Goal: Find specific page/section: Find specific page/section

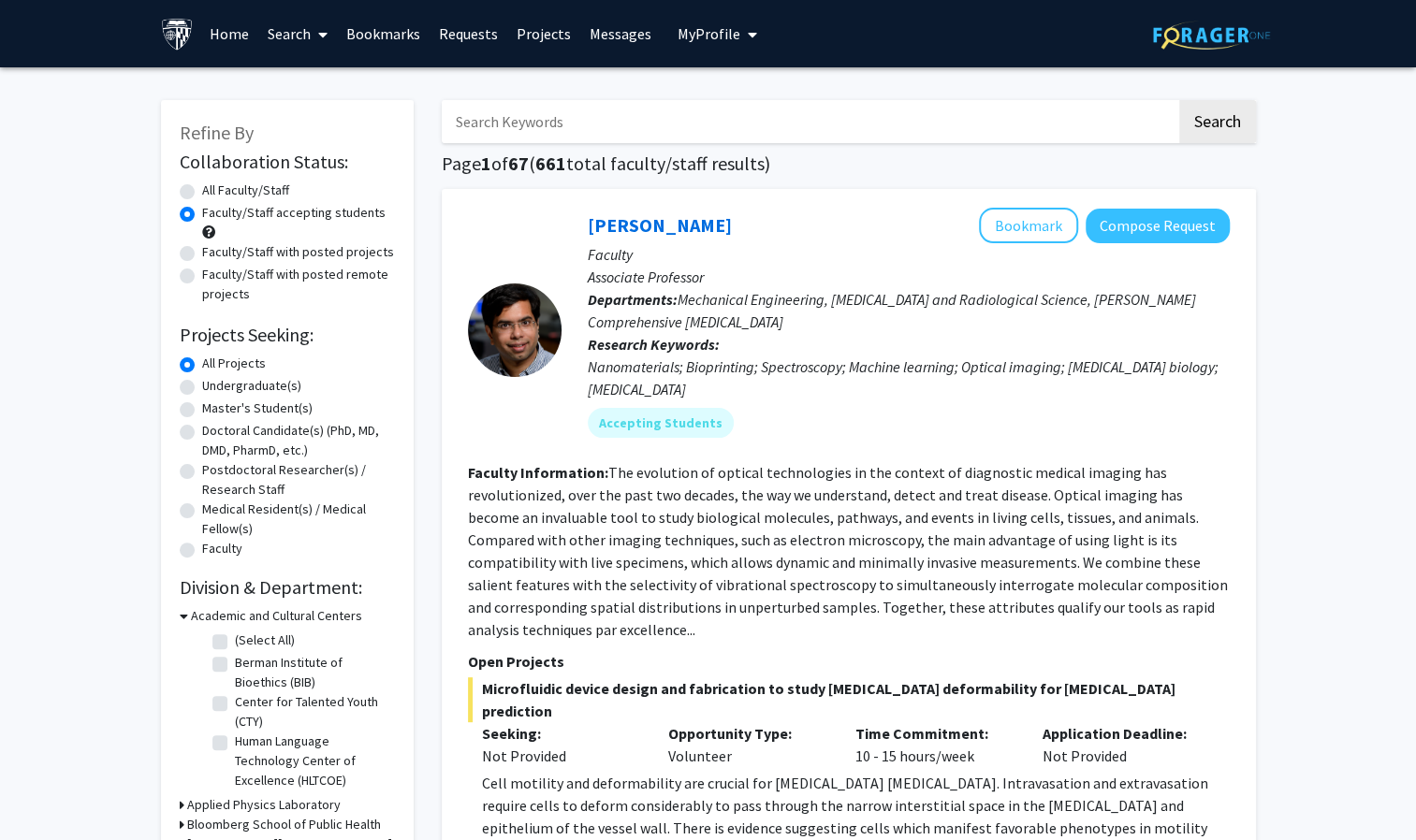
click at [516, 123] on input "Search Keywords" at bounding box center [809, 122] width 735 height 43
type input "[PERSON_NAME]"
click at [1179, 100] on button "Search" at bounding box center [1217, 122] width 77 height 43
radio input "true"
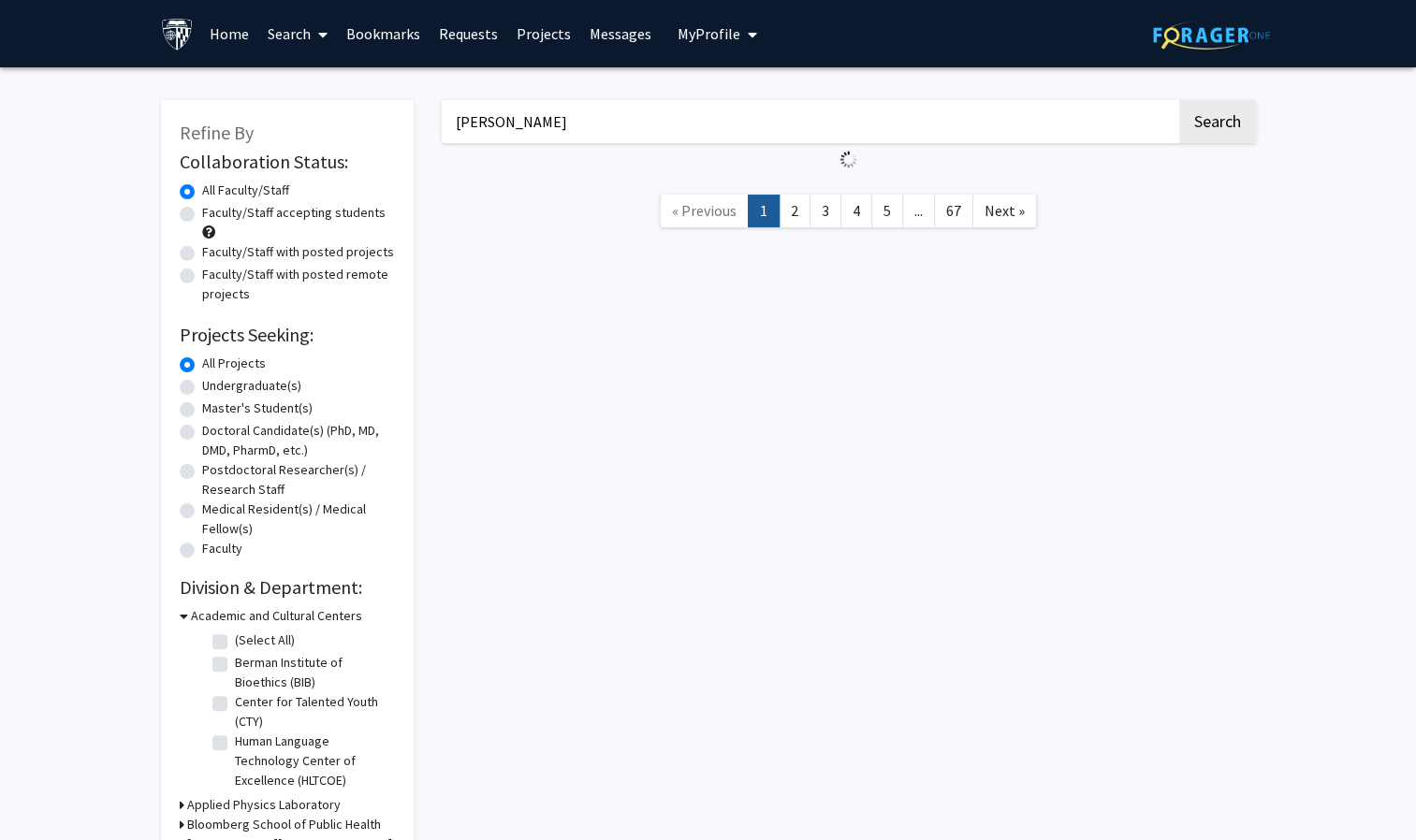
click at [1179, 100] on button "Search" at bounding box center [1217, 122] width 77 height 43
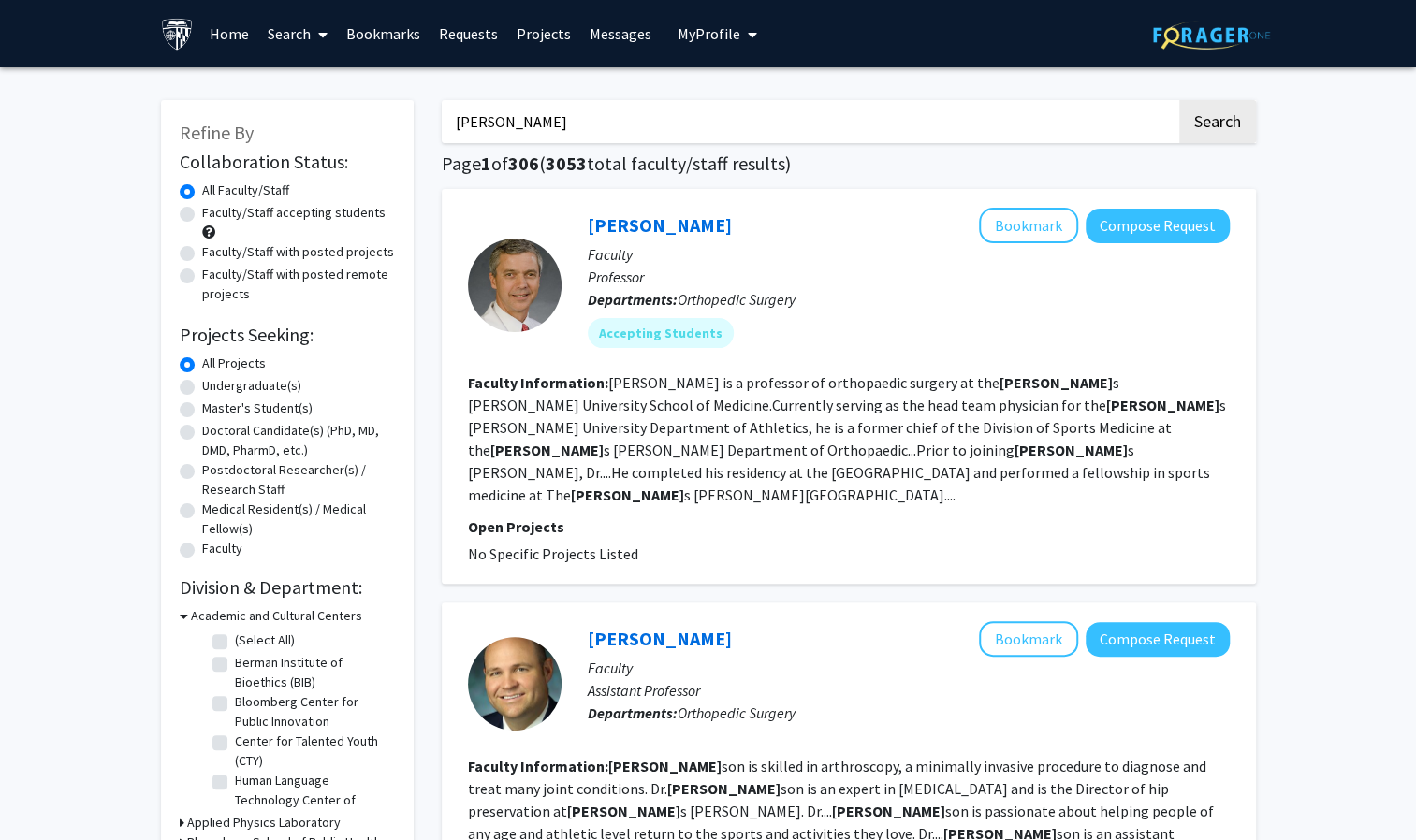
click at [520, 126] on input "[PERSON_NAME]" at bounding box center [809, 122] width 735 height 43
type input "J"
type input "micro"
click at [1179, 100] on button "Search" at bounding box center [1217, 122] width 77 height 43
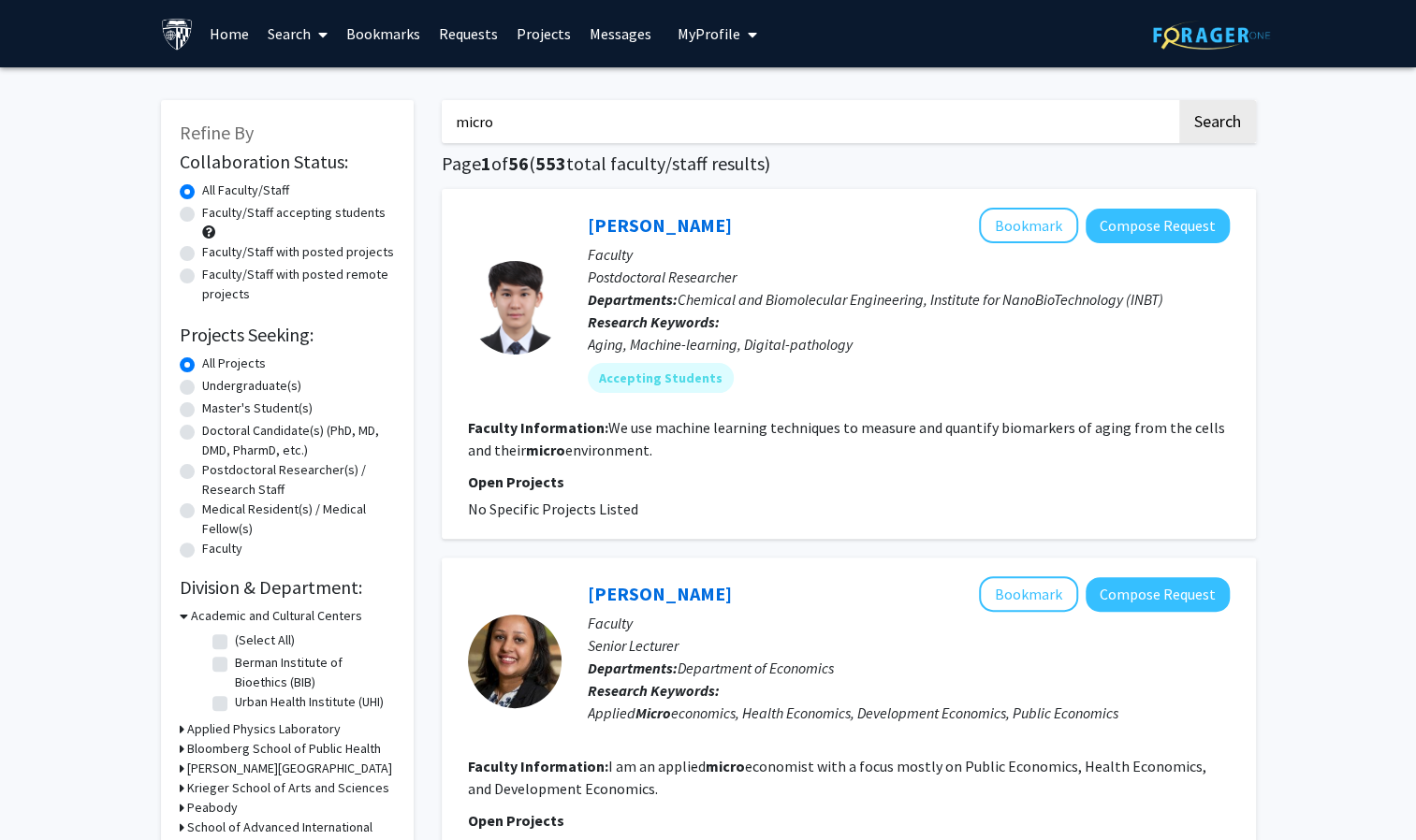
click at [268, 215] on label "Faculty/Staff accepting students" at bounding box center [294, 213] width 183 height 20
click at [215, 215] on input "Faculty/Staff accepting students" at bounding box center [208, 209] width 12 height 12
radio input "true"
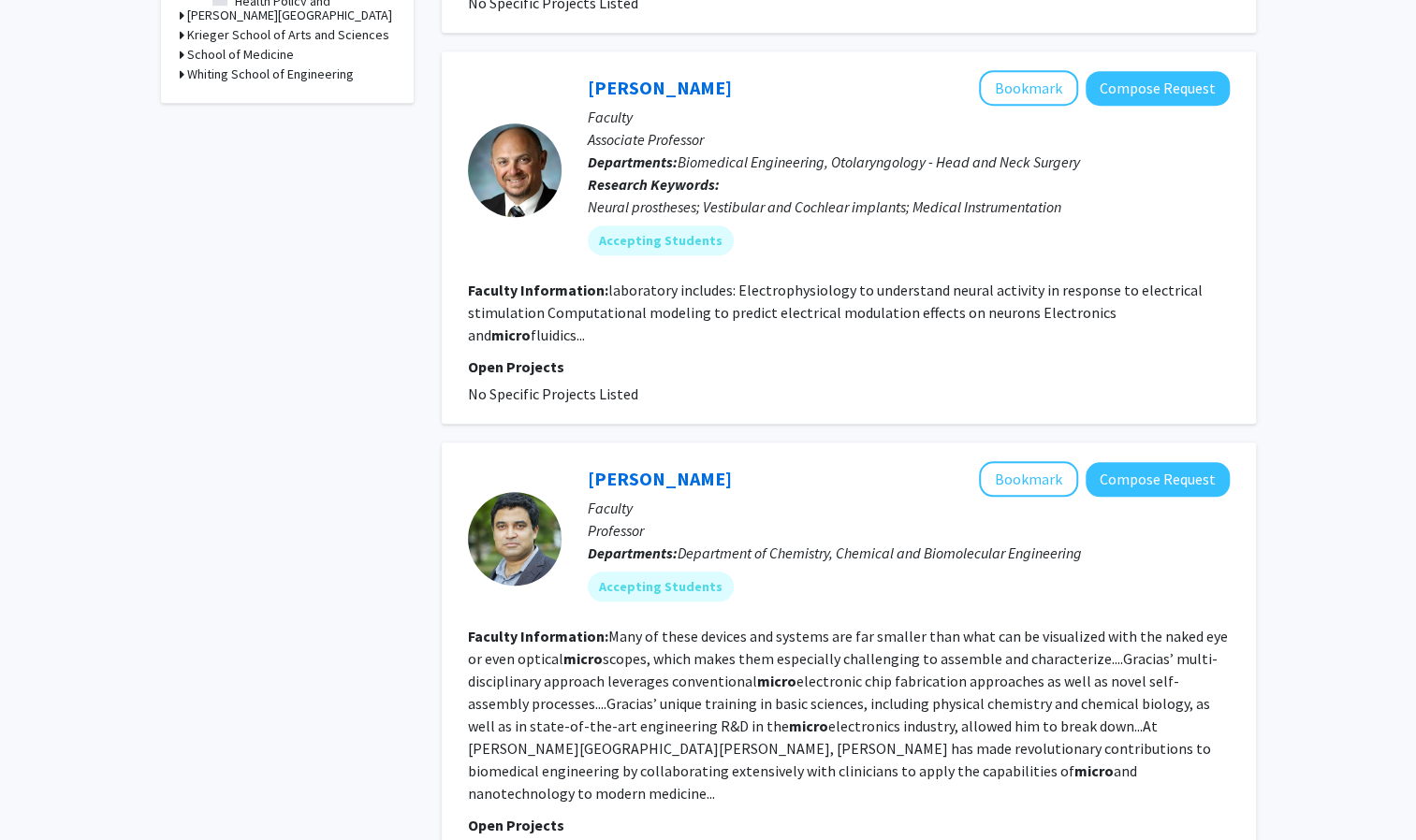
scroll to position [808, 0]
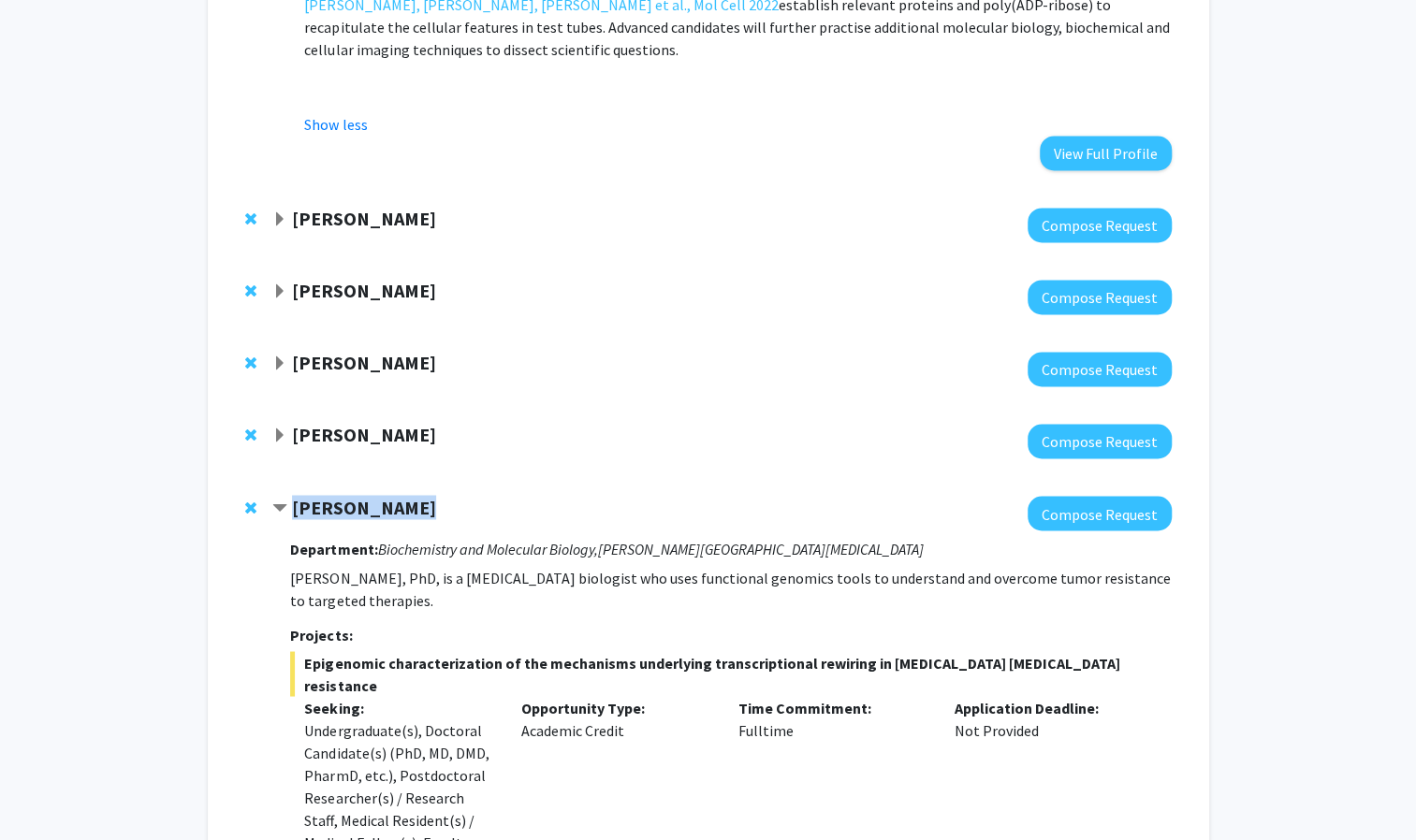
scroll to position [1644, 0]
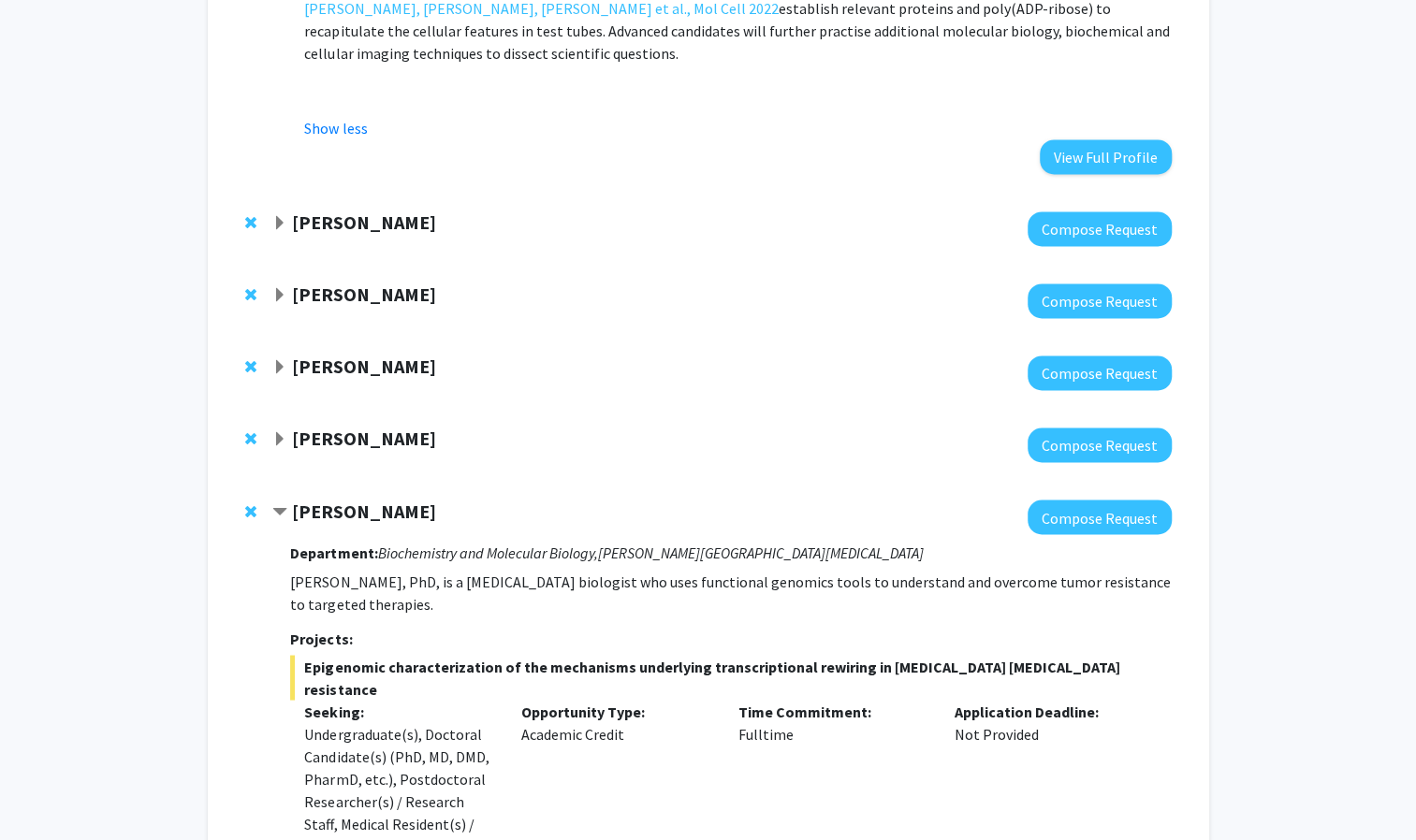
click at [404, 354] on strong "[PERSON_NAME]" at bounding box center [364, 366] width 144 height 23
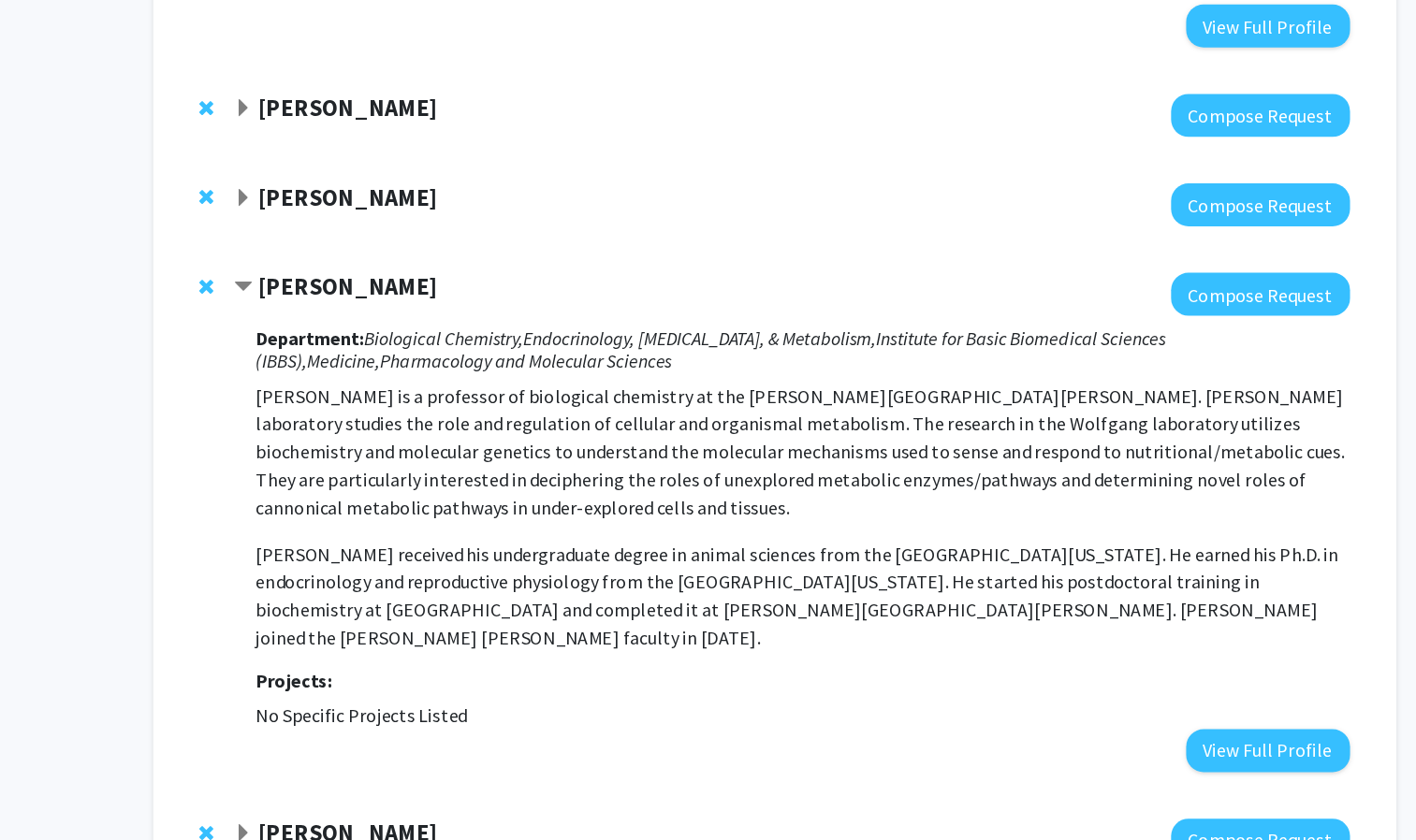
scroll to position [1709, 0]
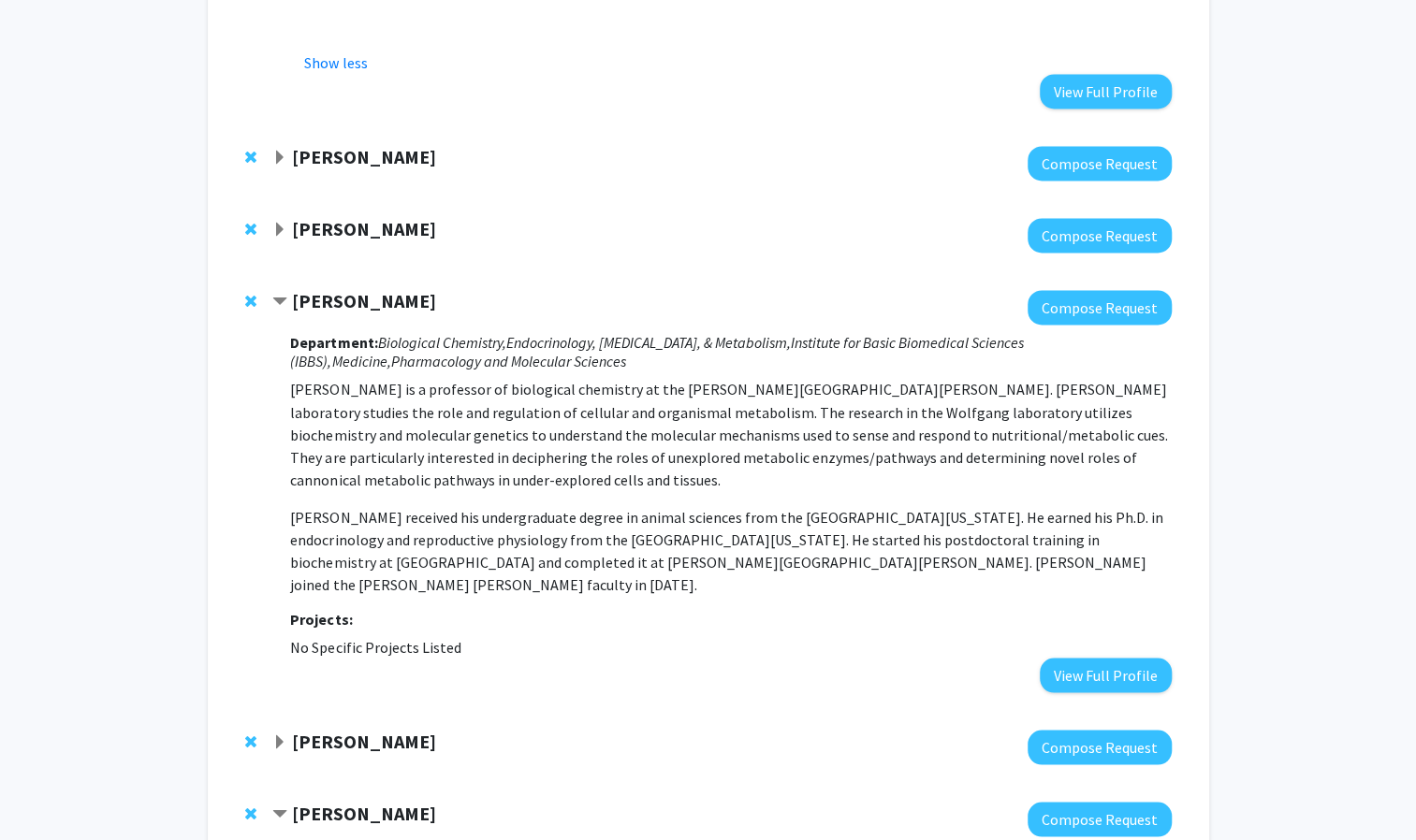
click at [395, 289] on strong "Michael Wolfgang" at bounding box center [364, 300] width 144 height 23
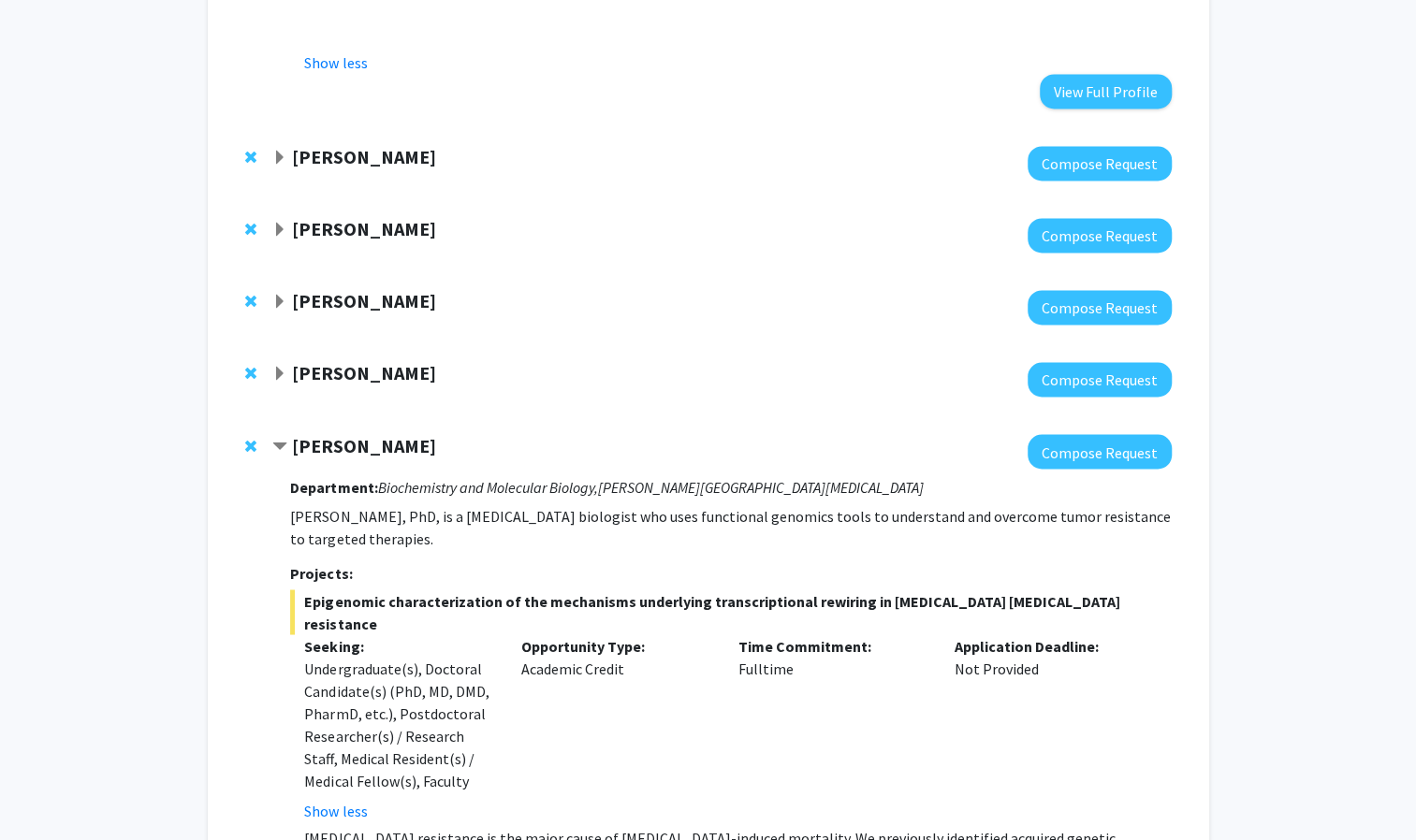
click at [395, 289] on strong "Michael Wolfgang" at bounding box center [364, 300] width 144 height 23
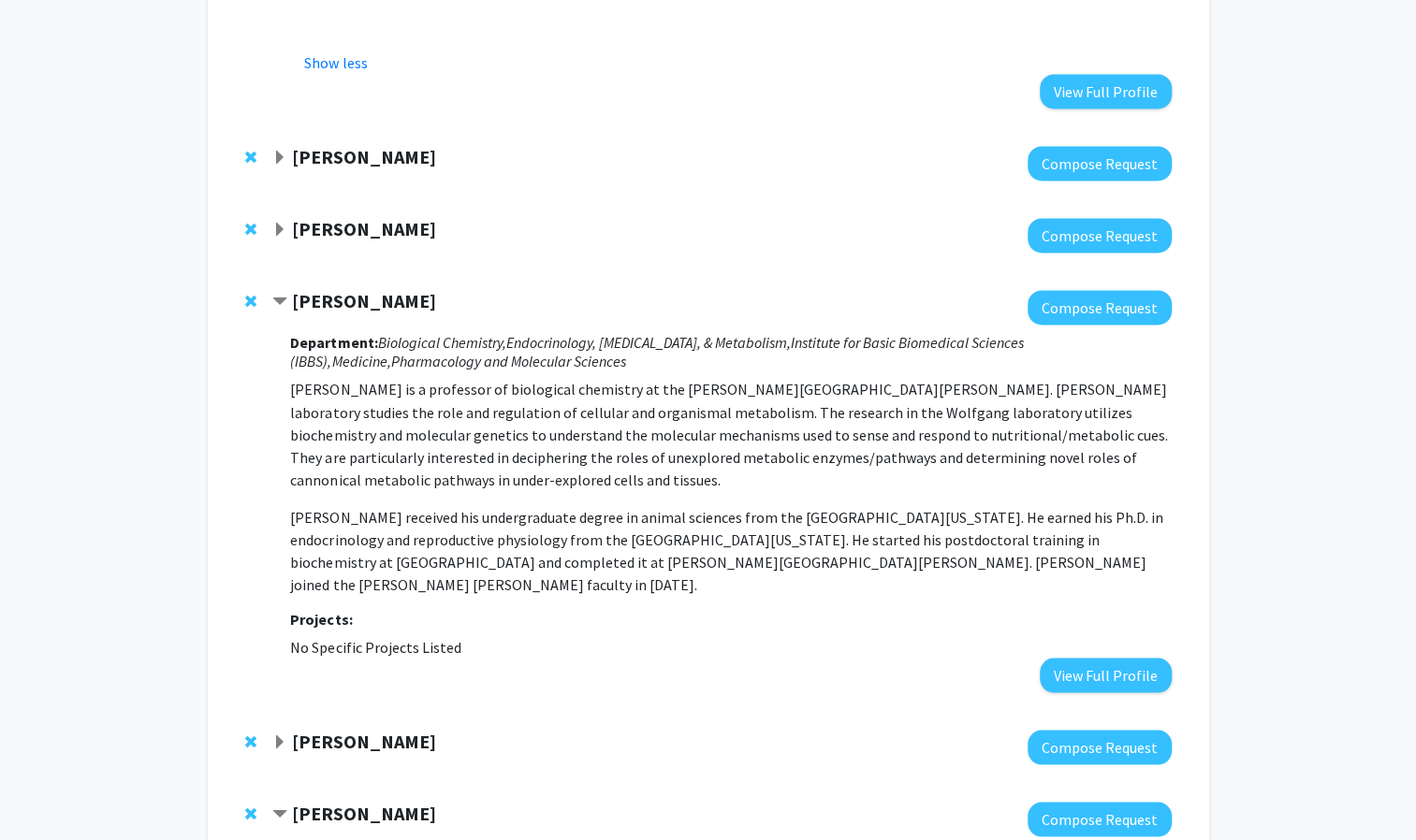
click at [416, 289] on strong "Michael Wolfgang" at bounding box center [364, 300] width 144 height 23
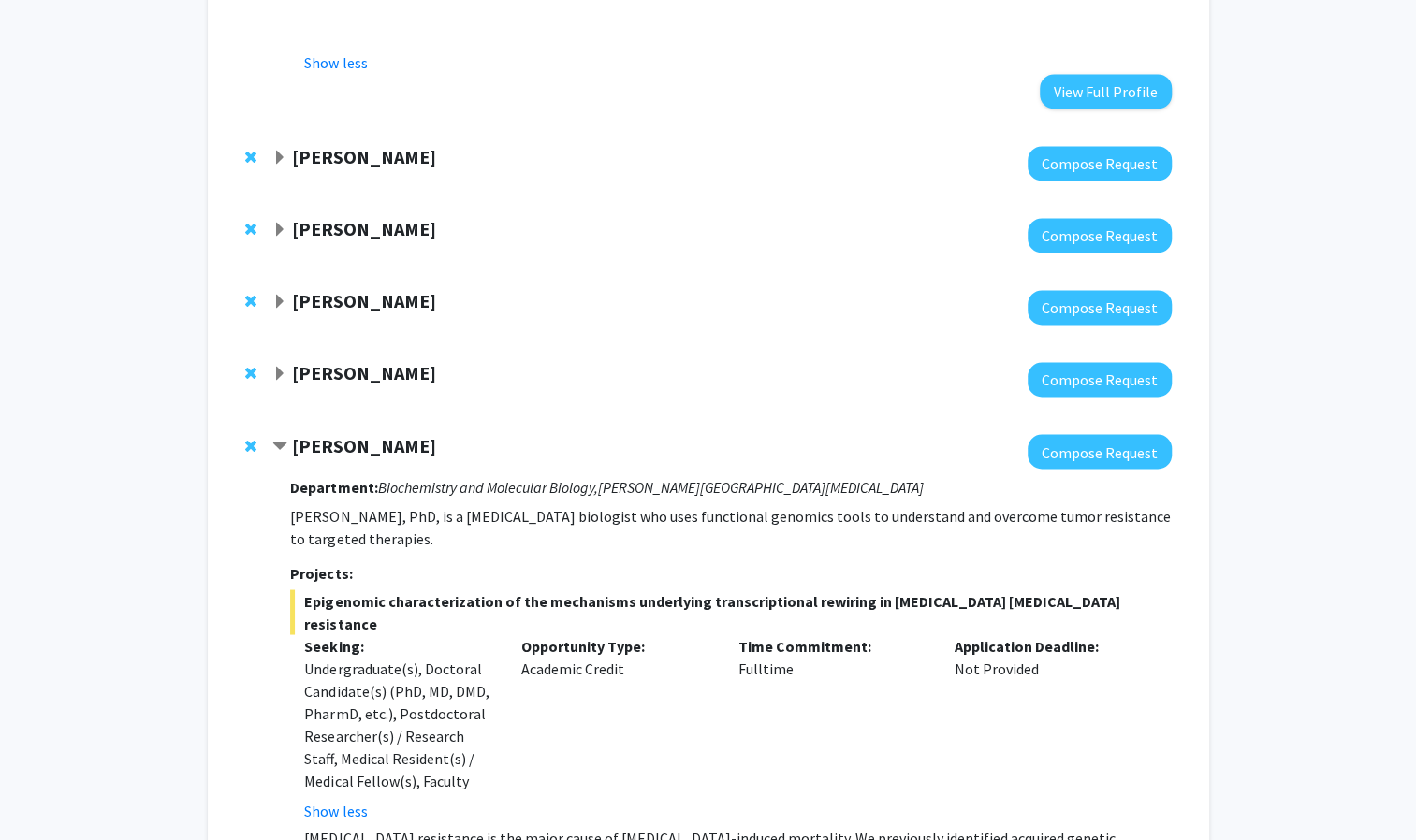
click at [416, 289] on strong "Michael Wolfgang" at bounding box center [364, 300] width 144 height 23
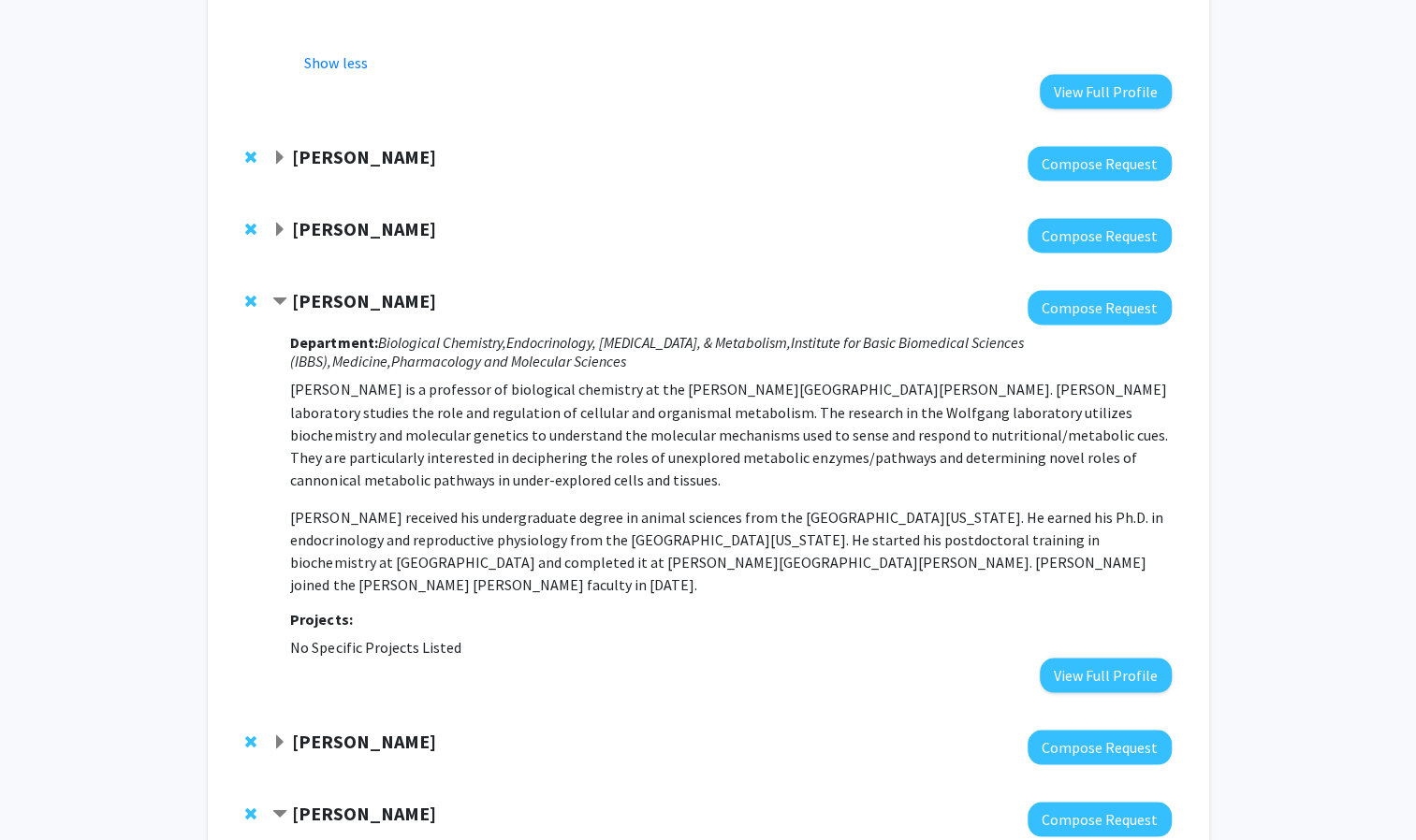
click at [695, 333] on icon "Endocrinology, Diabetes, & Metabolism," at bounding box center [647, 341] width 284 height 19
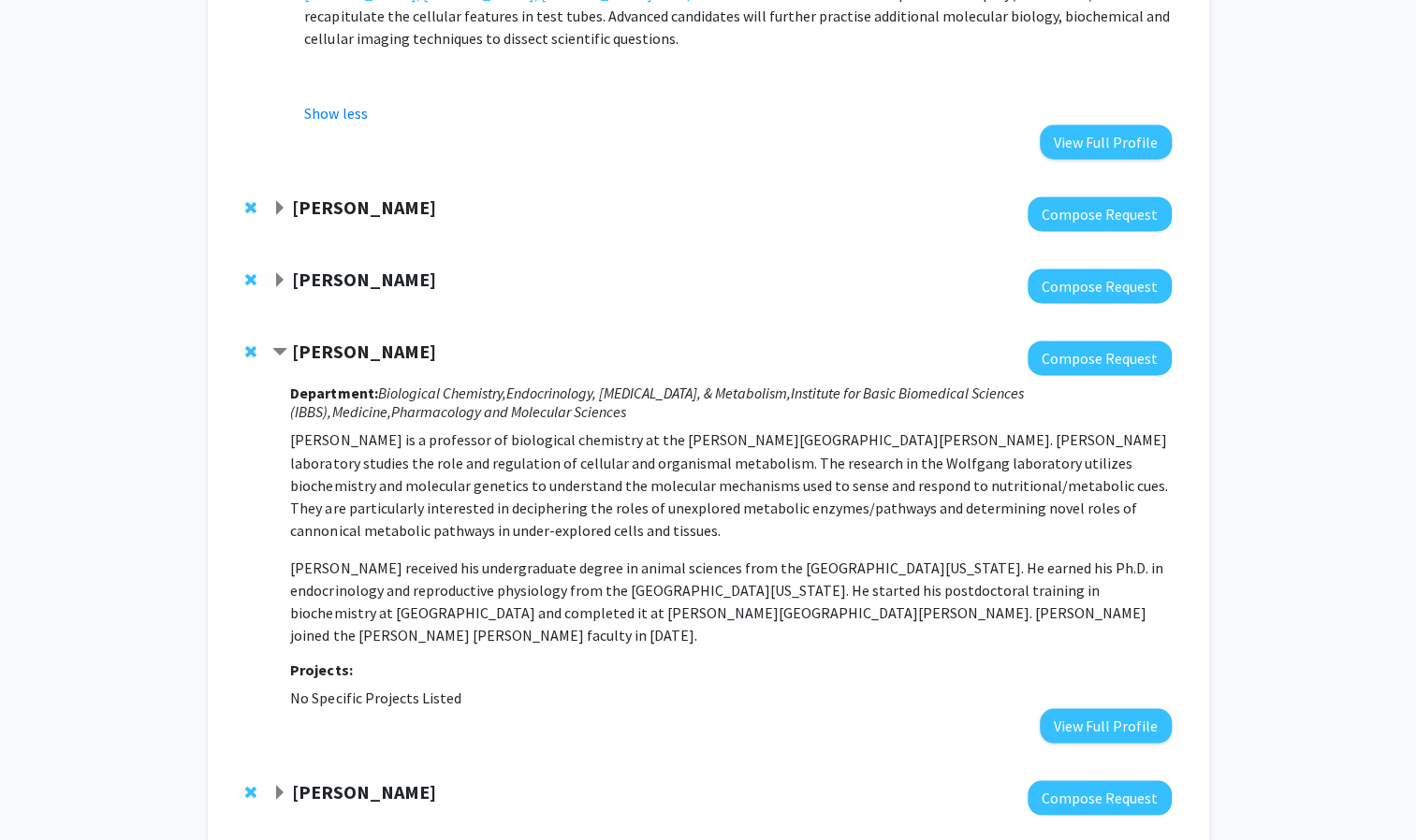
click at [324, 201] on div "Shinuo Weng Compose Request" at bounding box center [708, 214] width 963 height 72
click at [328, 267] on strong "Erika Matunis" at bounding box center [364, 279] width 144 height 23
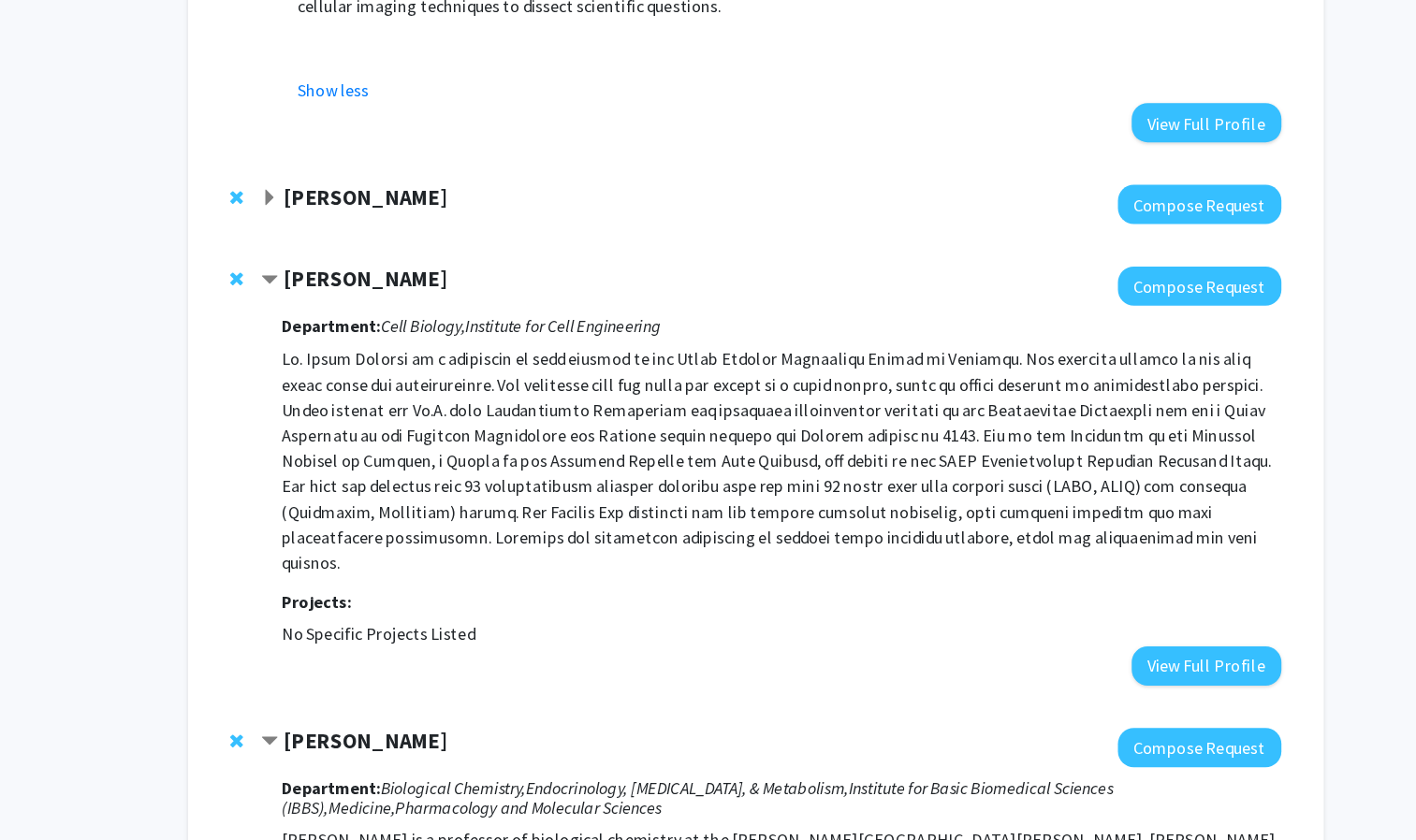
scroll to position [1659, 0]
